Goal: Find specific page/section: Find specific page/section

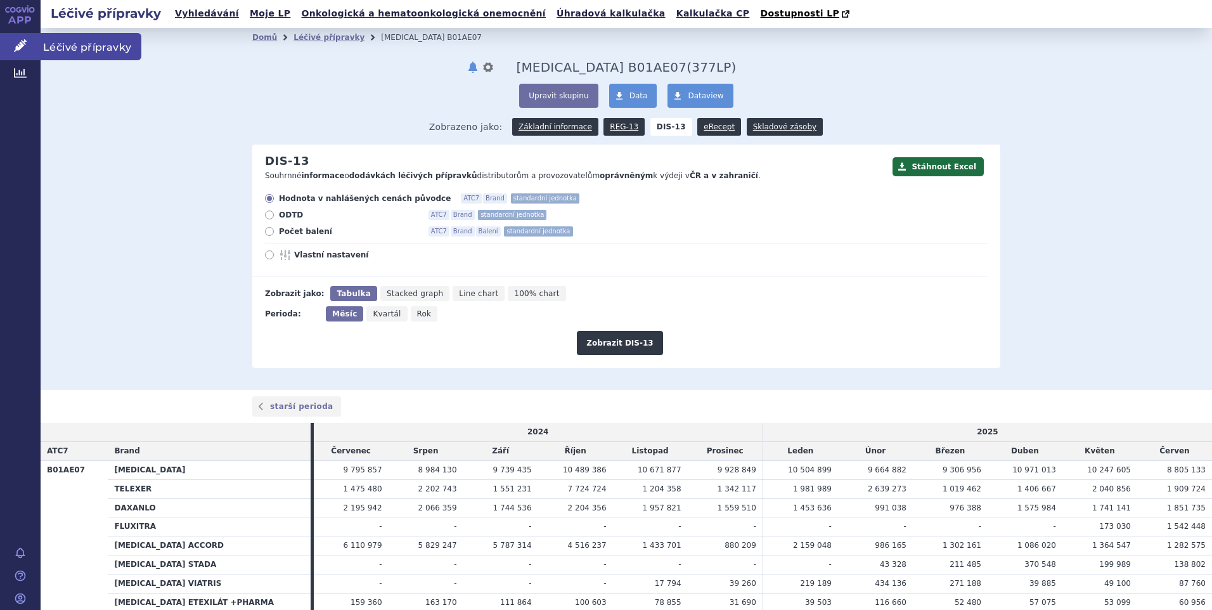
scroll to position [70, 0]
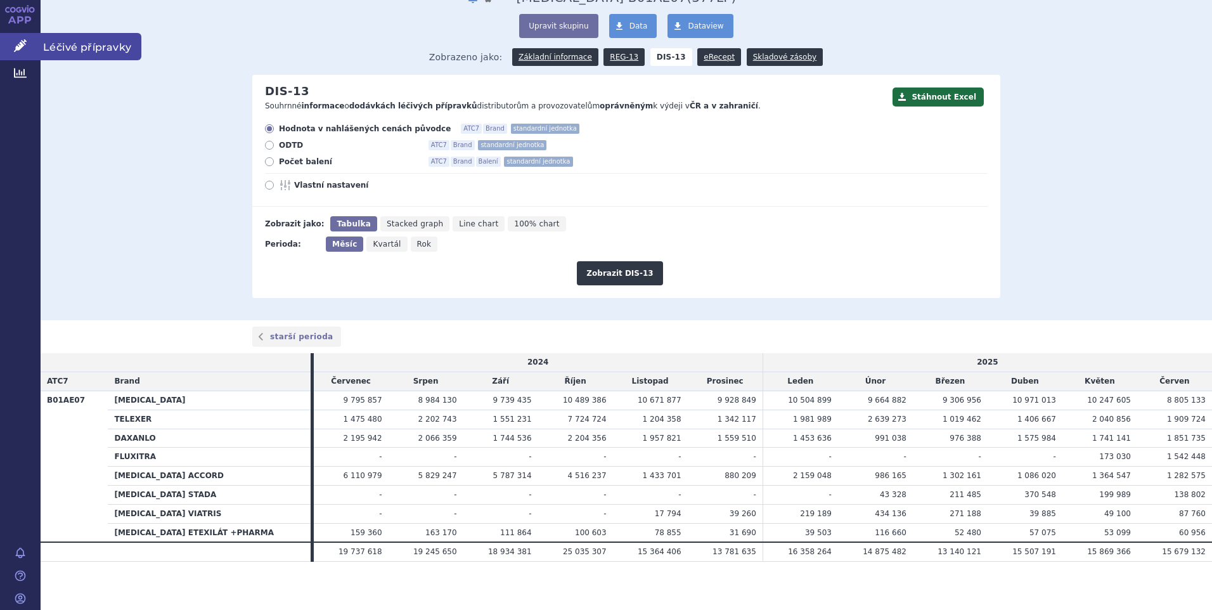
click at [16, 41] on icon at bounding box center [20, 45] width 13 height 13
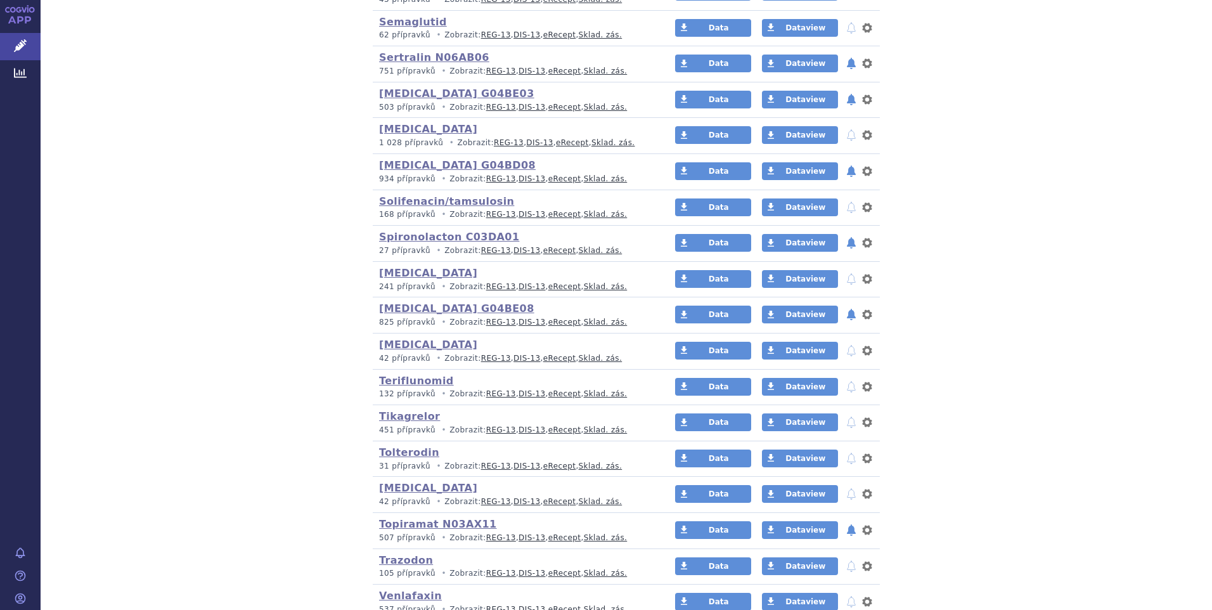
scroll to position [2789, 0]
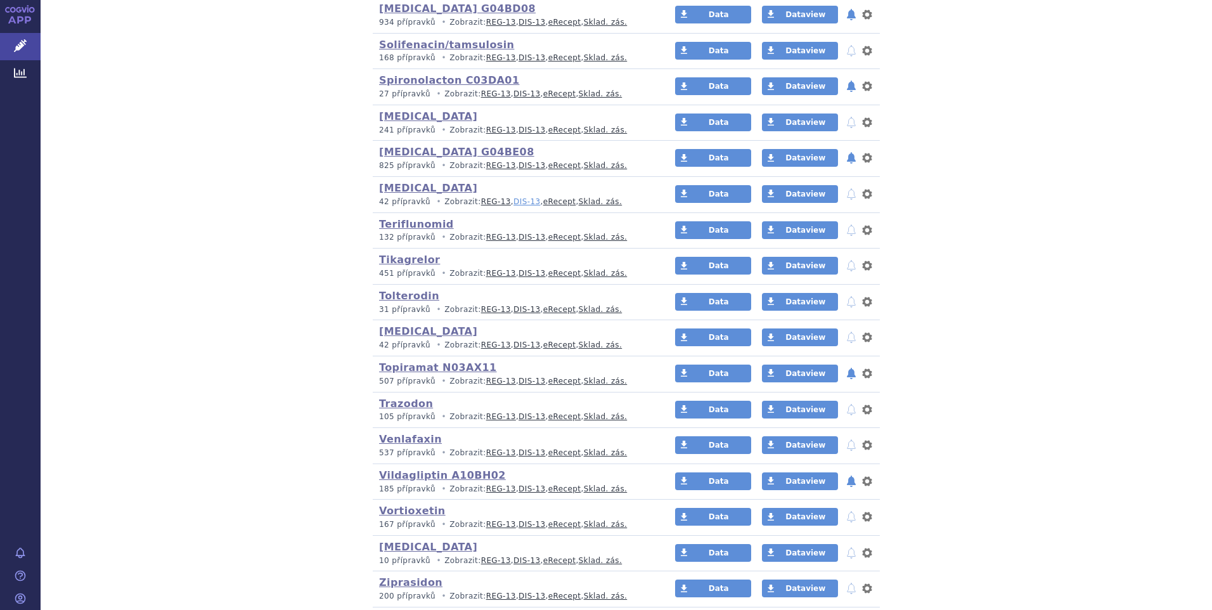
click at [513, 200] on link "DIS-13" at bounding box center [526, 201] width 27 height 9
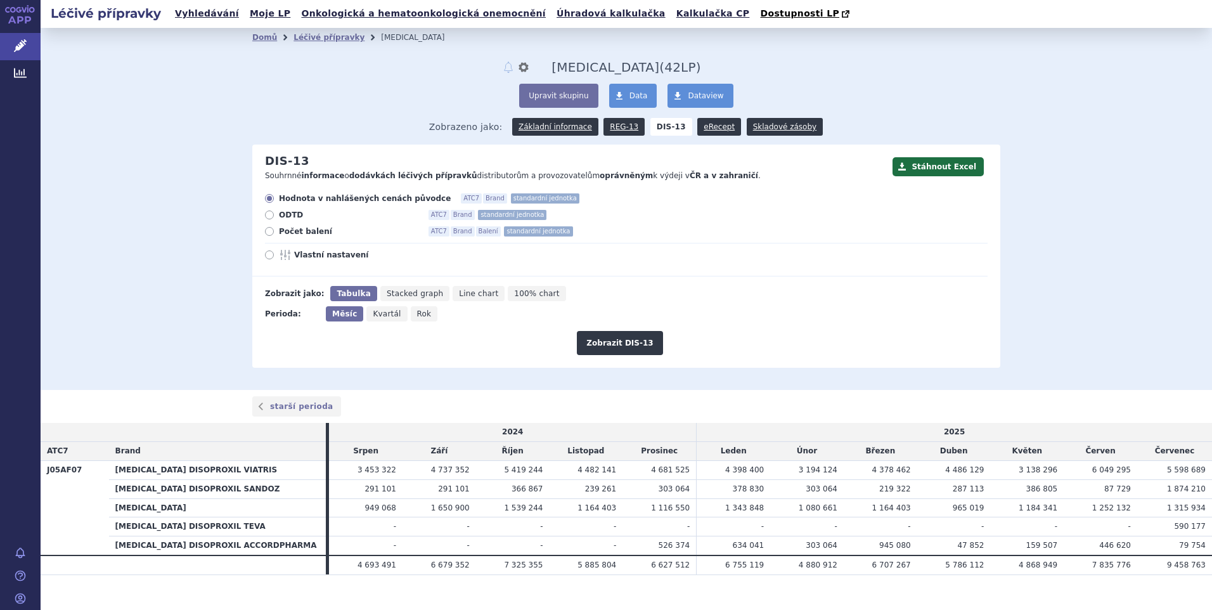
click at [268, 231] on icon at bounding box center [269, 231] width 9 height 9
click at [268, 231] on input "Počet balení ATC7 Brand Balení standardní jednotka" at bounding box center [270, 233] width 8 height 8
radio input "true"
click at [601, 344] on button "Zobrazit DIS-13" at bounding box center [620, 343] width 86 height 24
